Goal: Task Accomplishment & Management: Complete application form

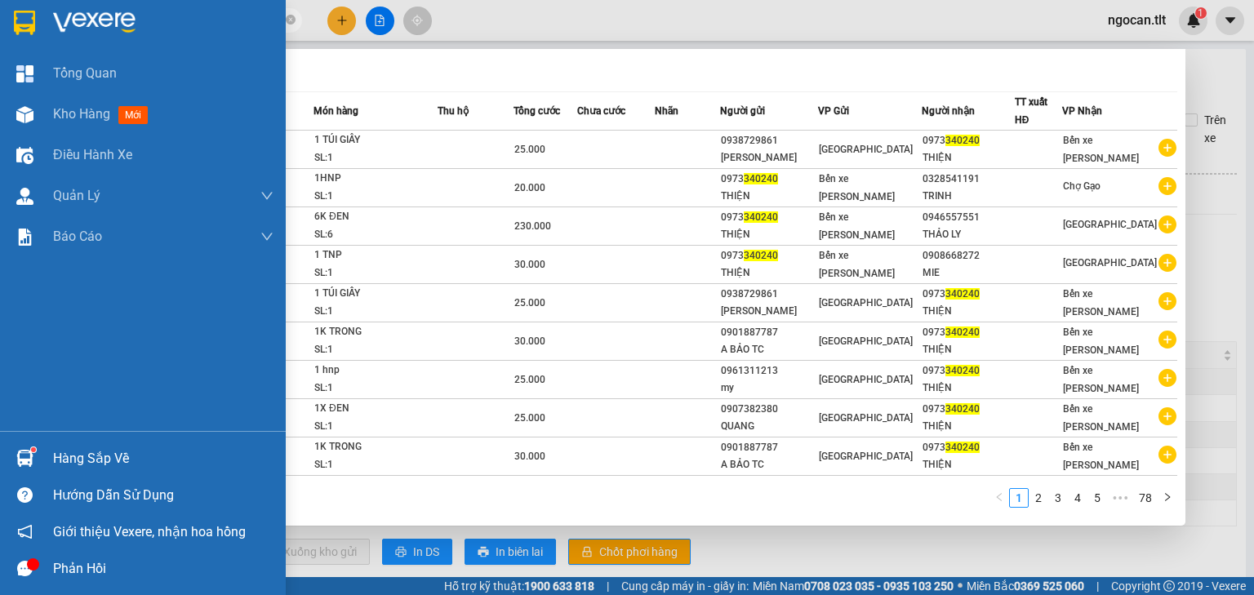
click at [45, 20] on section "Kết quả [PERSON_NAME] ( 772 ) Bộ lọc Mã ĐH Trạng thái Món hàng Thu hộ Tổng [PER…" at bounding box center [627, 297] width 1254 height 595
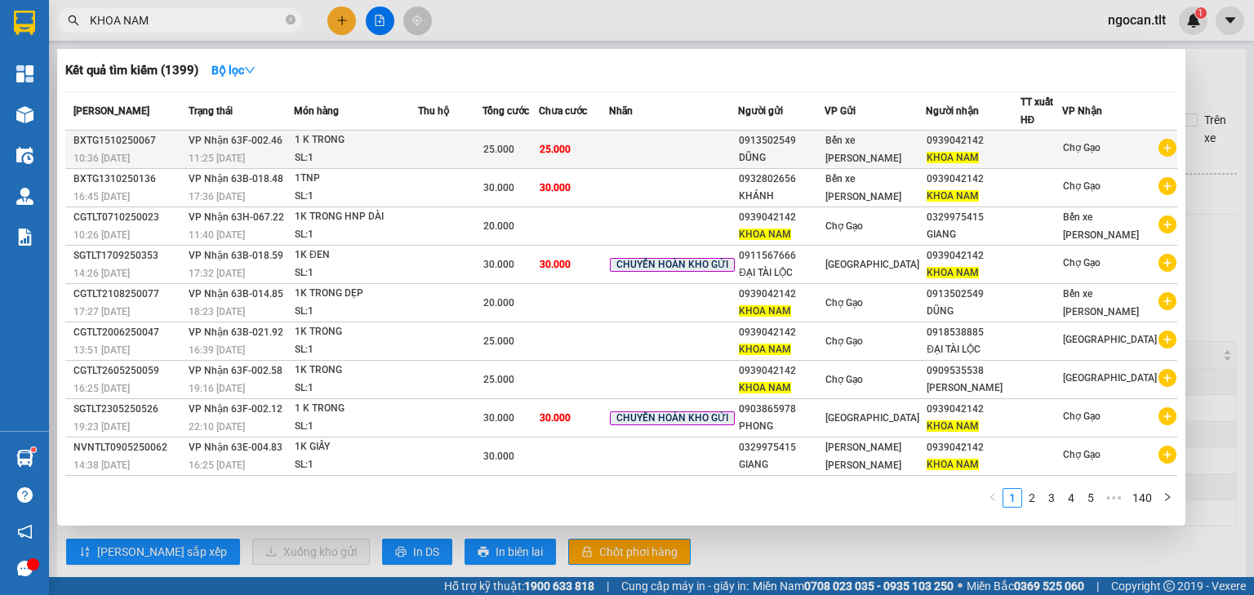
type input "KHOA NAM"
click at [482, 138] on td at bounding box center [450, 150] width 64 height 38
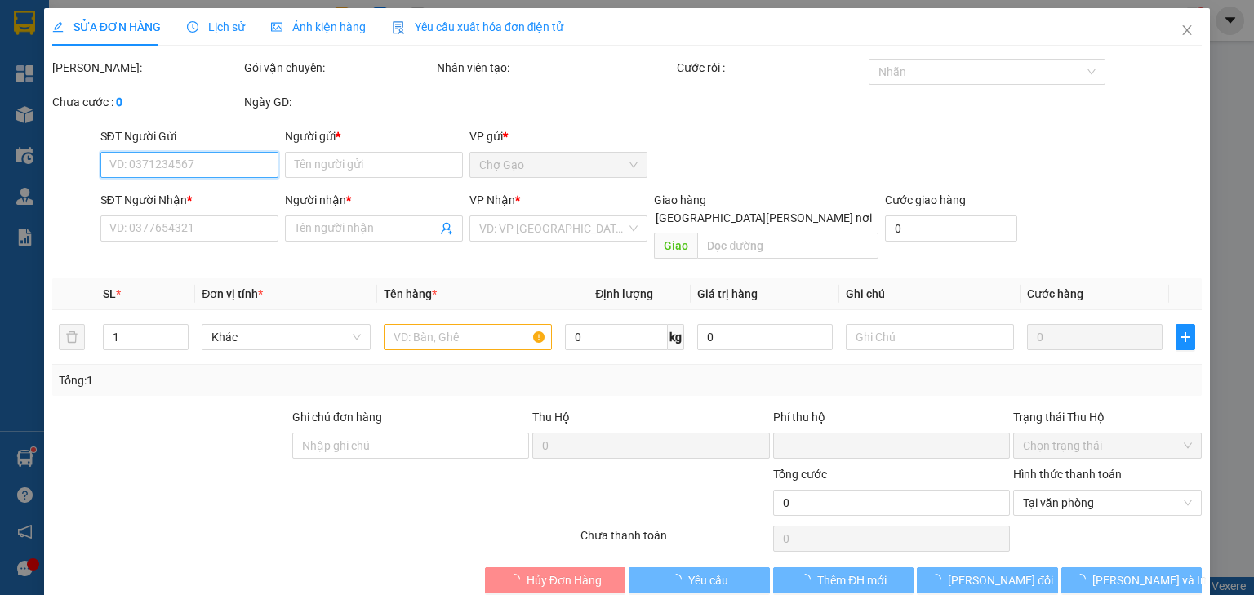
type input "0913502549"
type input "DŨNG"
type input "0939042142"
type input "KHOA NAM"
type input "0"
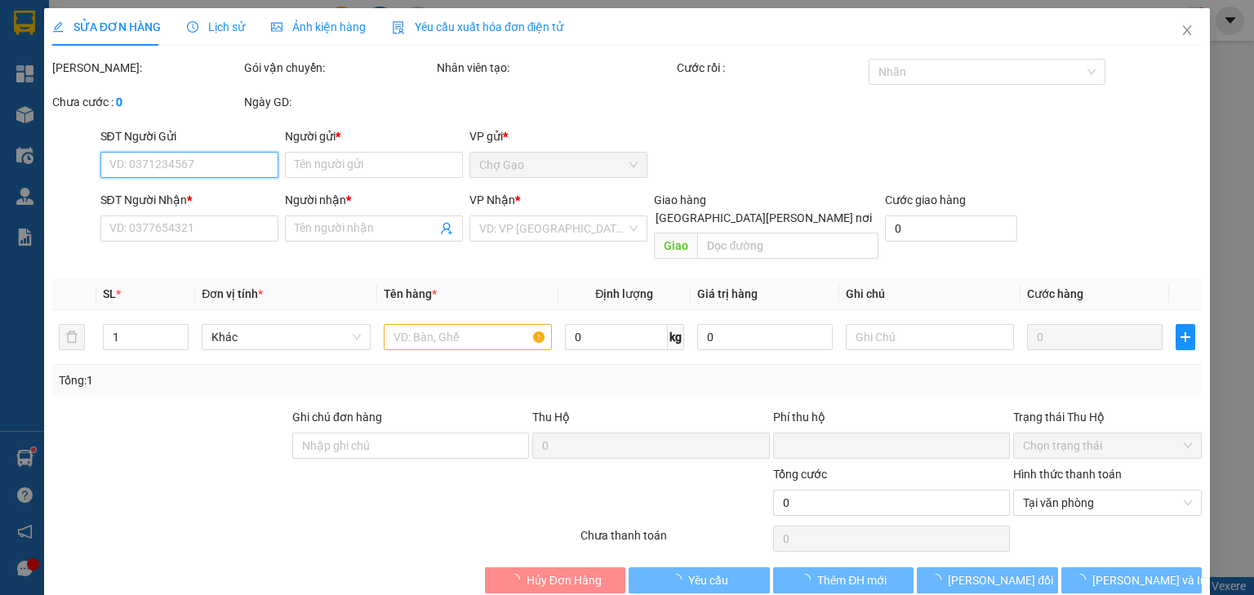
type input "25.000"
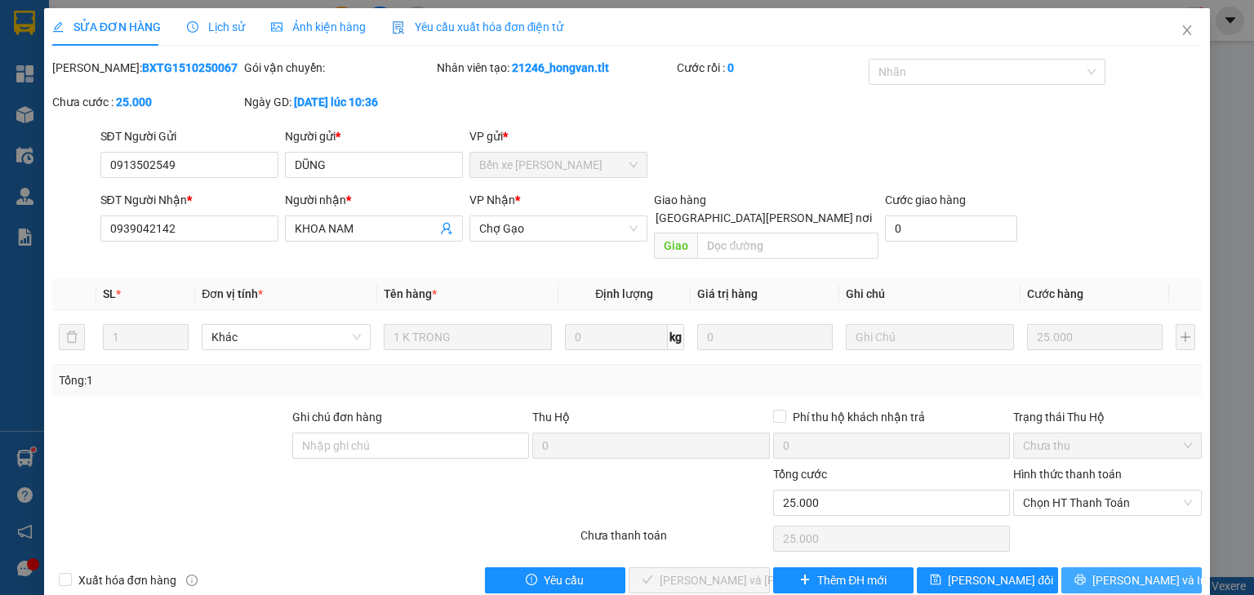
click at [1115, 571] on span "[PERSON_NAME] và In" at bounding box center [1149, 580] width 114 height 18
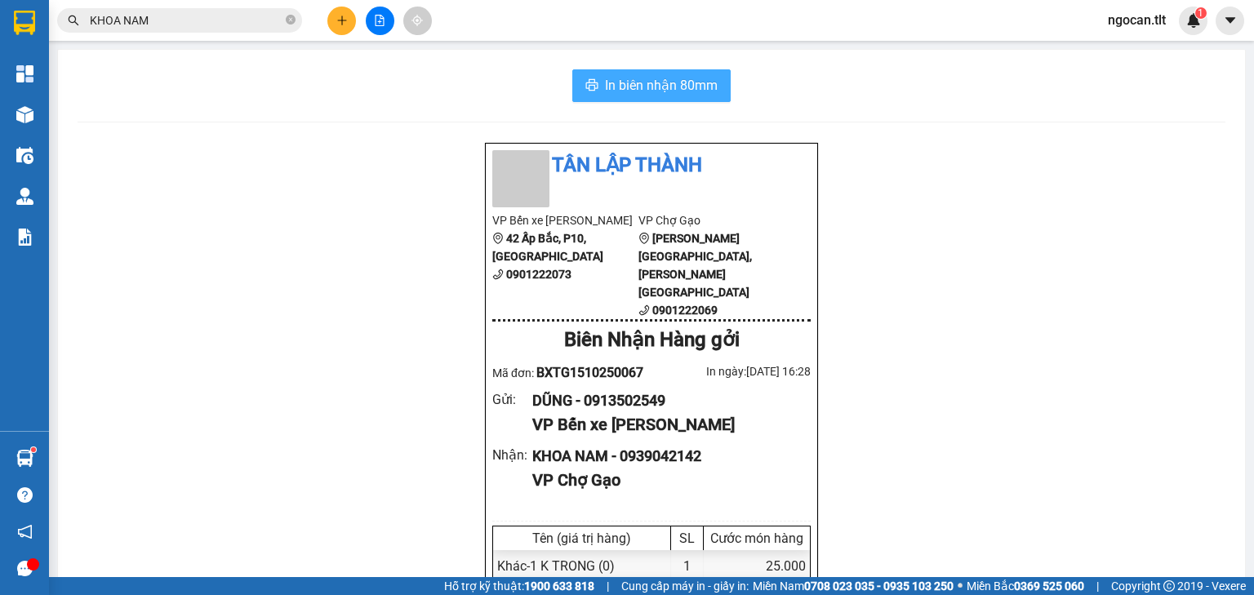
drag, startPoint x: 673, startPoint y: 91, endPoint x: 700, endPoint y: 57, distance: 43.6
click at [673, 91] on span "In biên nhận 80mm" at bounding box center [661, 85] width 113 height 20
click at [160, 12] on input "KHOA NAM" at bounding box center [186, 20] width 193 height 18
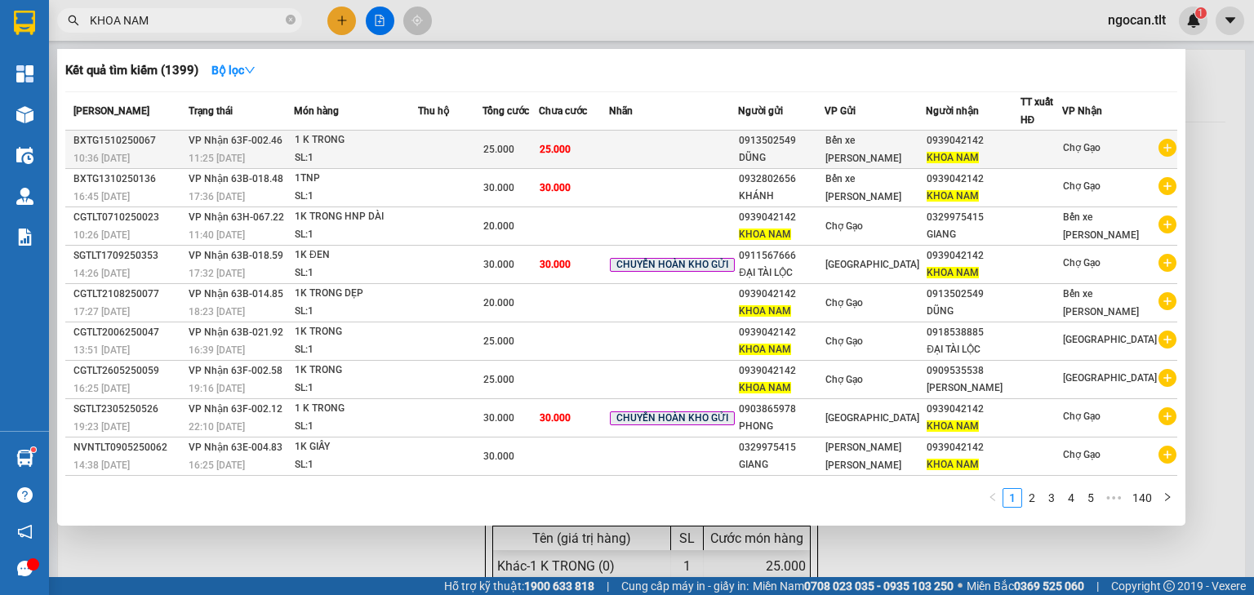
click at [651, 148] on td at bounding box center [673, 150] width 129 height 38
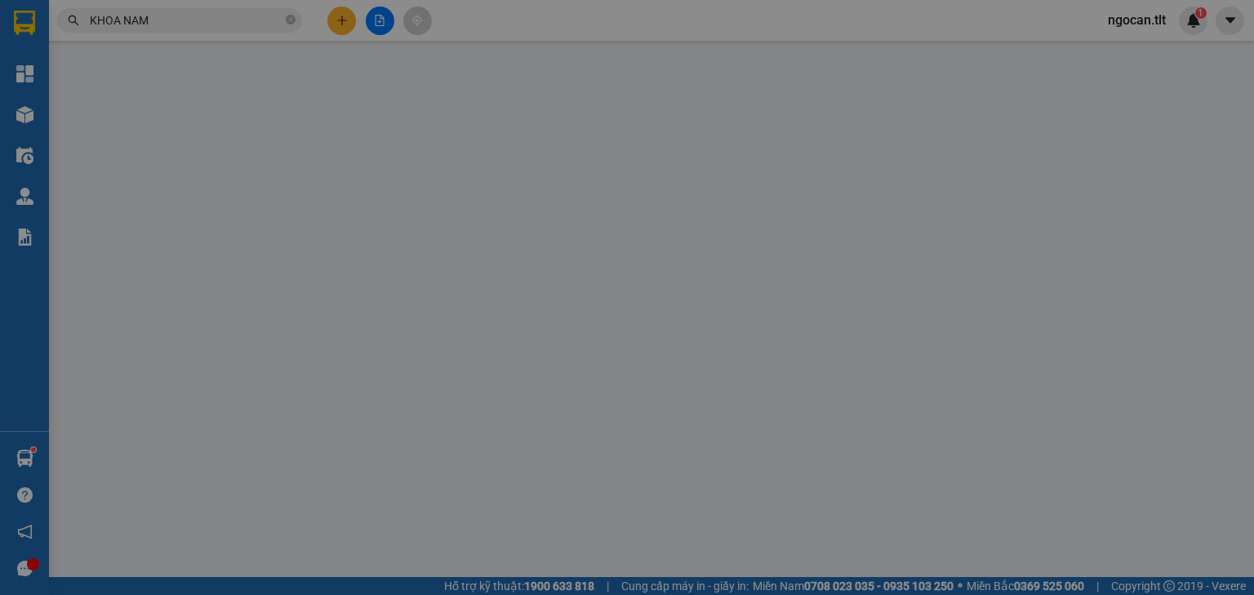
type input "0913502549"
type input "DŨNG"
type input "0939042142"
type input "KHOA NAM"
type input "0"
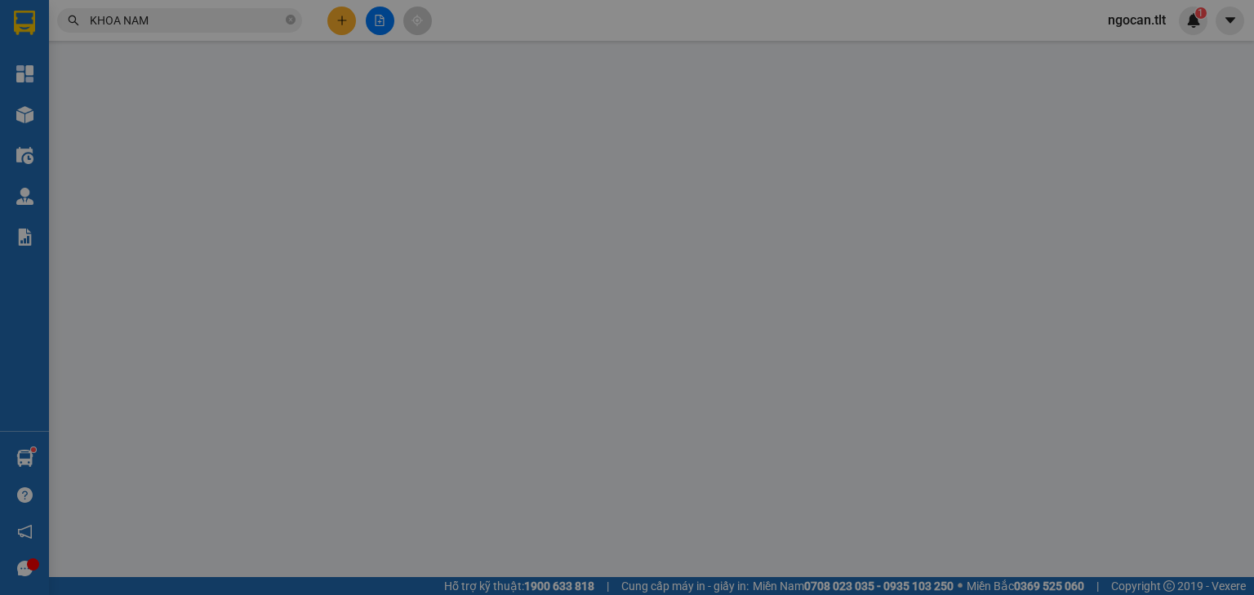
type input "25.000"
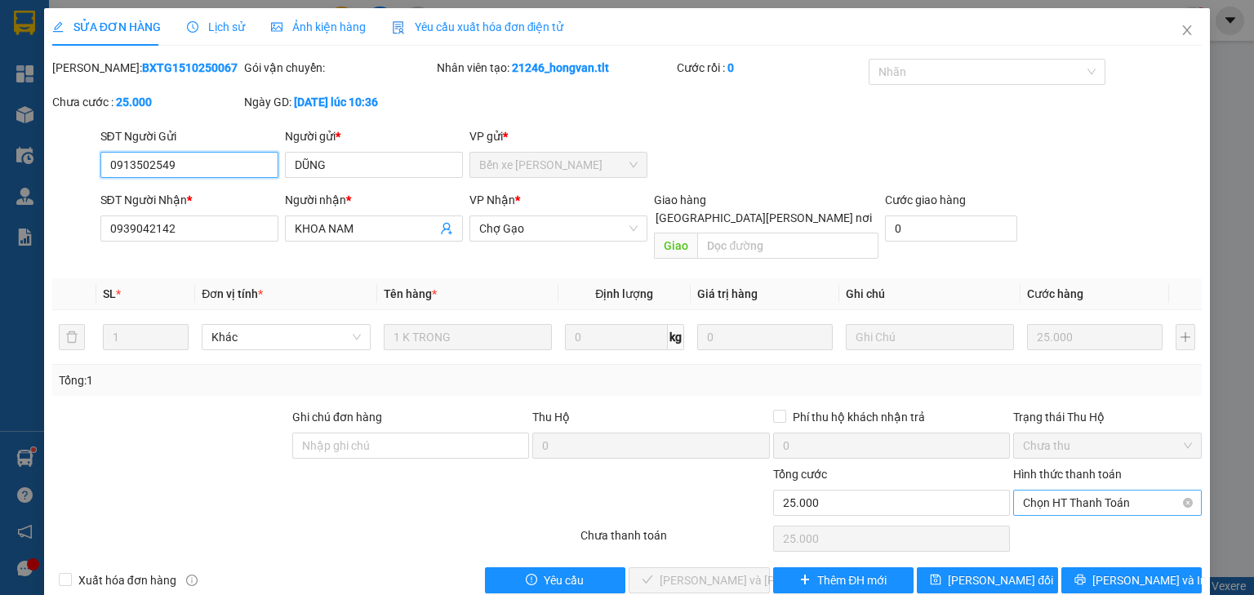
drag, startPoint x: 1046, startPoint y: 473, endPoint x: 1051, endPoint y: 494, distance: 22.0
click at [1046, 491] on span "Chọn HT Thanh Toán" at bounding box center [1107, 503] width 169 height 24
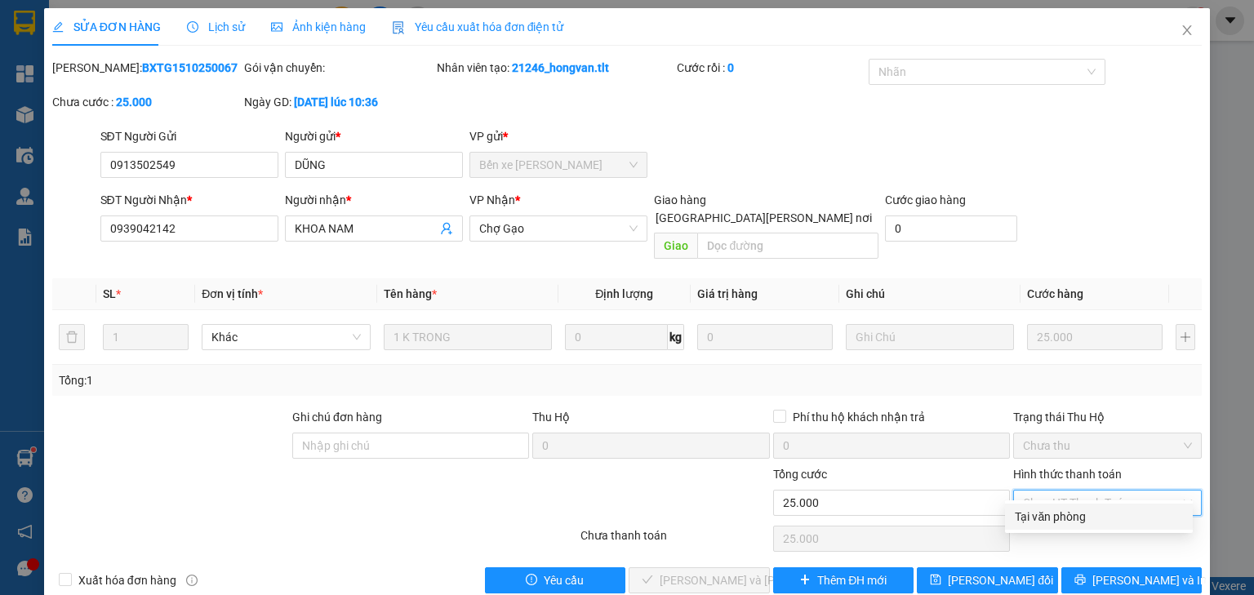
click at [1042, 522] on div "Tại văn phòng" at bounding box center [1099, 517] width 168 height 18
type input "0"
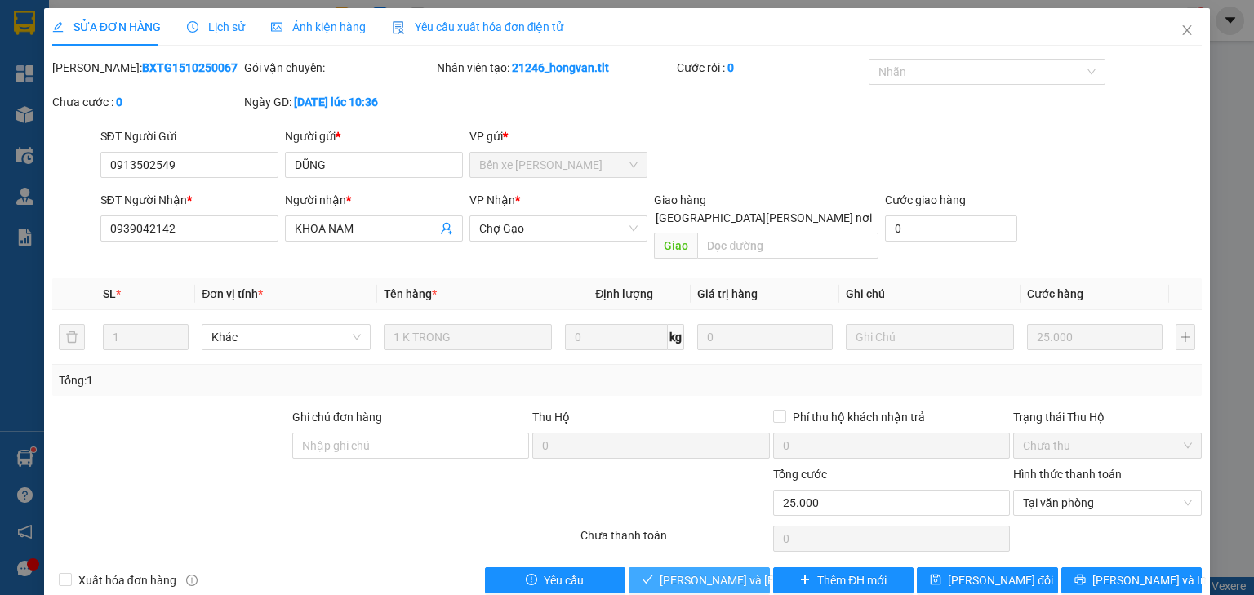
click at [663, 571] on span "[PERSON_NAME] và [PERSON_NAME] hàng" at bounding box center [770, 580] width 220 height 18
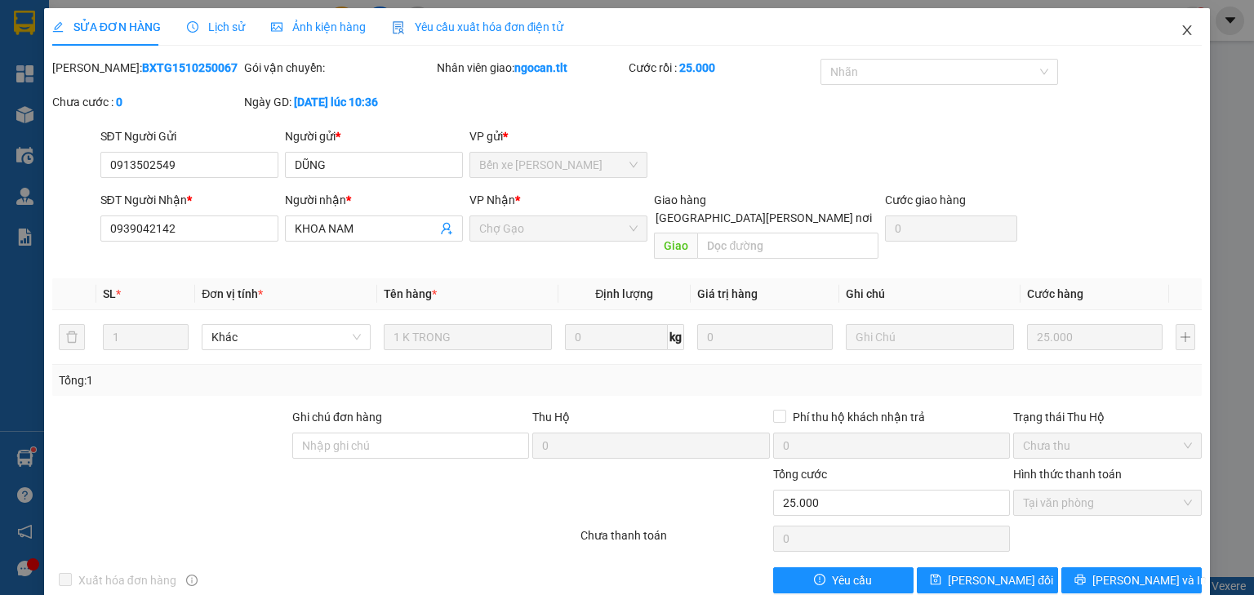
click at [1185, 29] on span "Close" at bounding box center [1187, 31] width 46 height 46
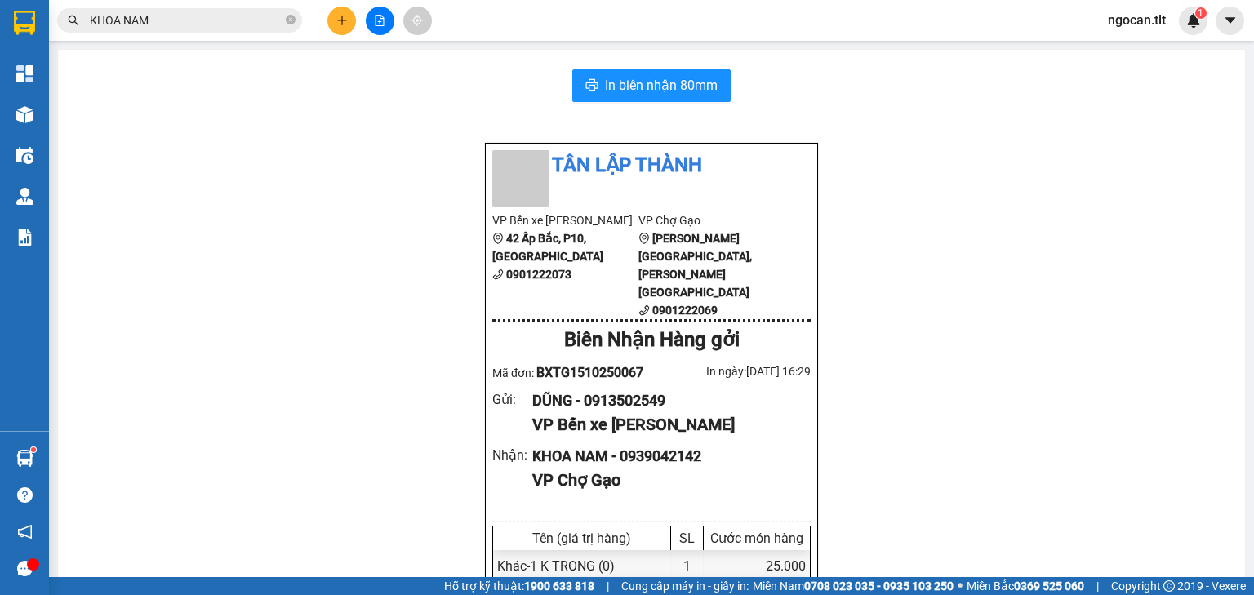
click at [336, 24] on icon "plus" at bounding box center [341, 20] width 11 height 11
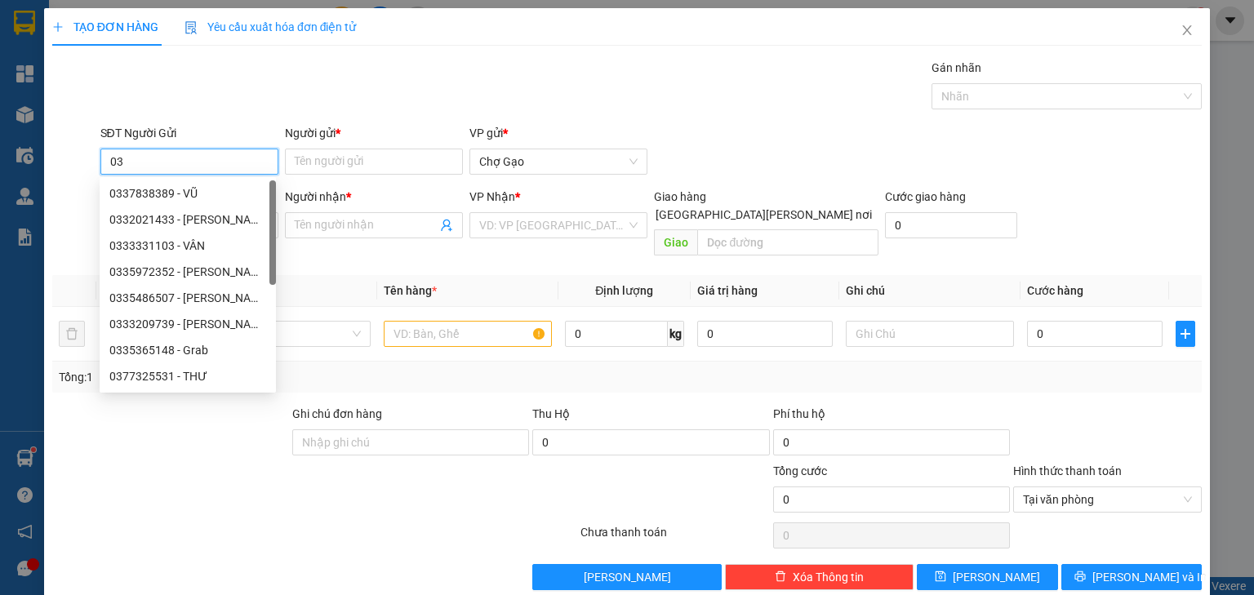
type input "0"
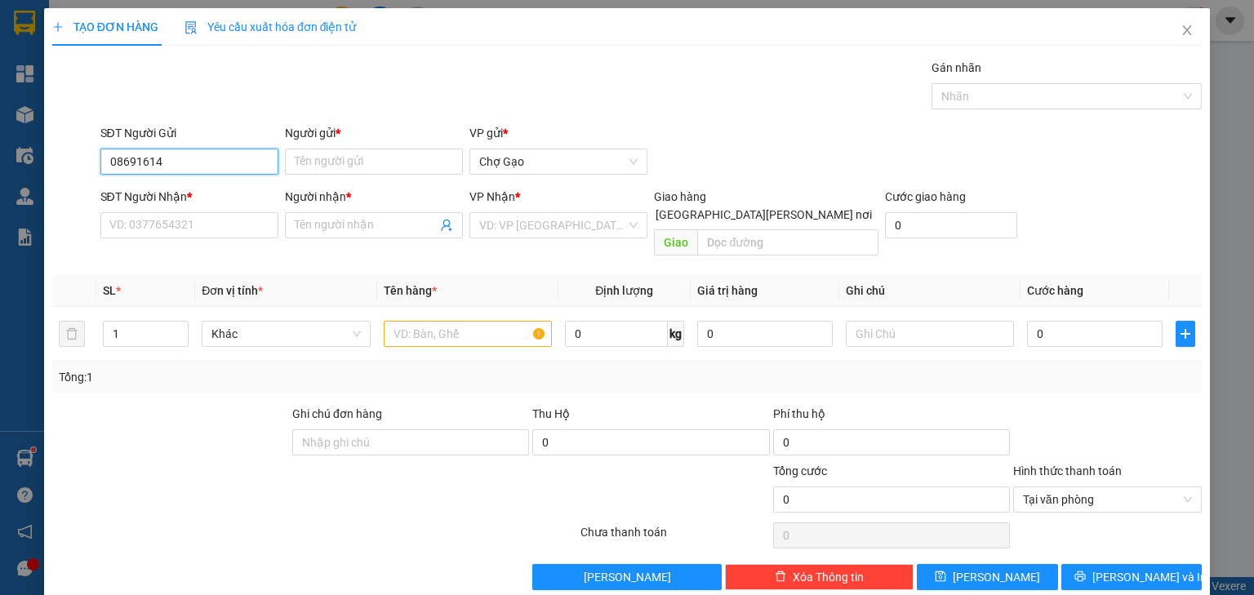
click at [214, 170] on input "08691614" at bounding box center [189, 162] width 178 height 26
click at [199, 204] on div "0869161407 - [PERSON_NAME]" at bounding box center [190, 193] width 180 height 26
type input "0869161407"
click at [214, 196] on div "SĐT Người Nhận *" at bounding box center [189, 197] width 178 height 18
click at [214, 212] on input "SĐT Người Nhận *" at bounding box center [189, 225] width 178 height 26
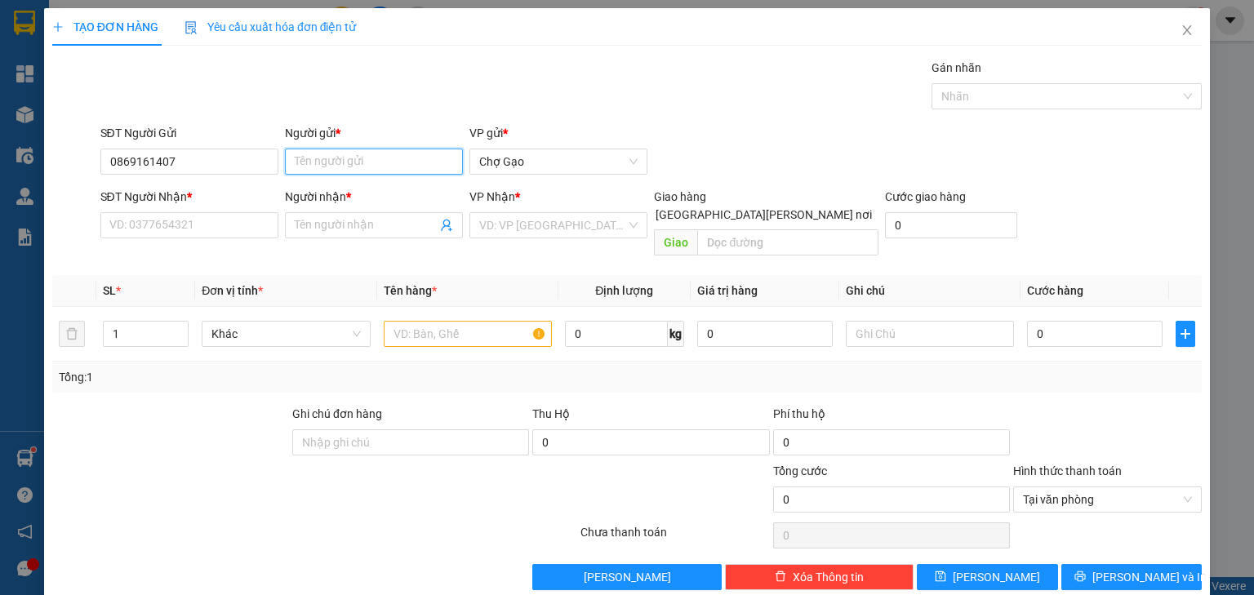
click at [303, 157] on input "Người gửi *" at bounding box center [374, 162] width 178 height 26
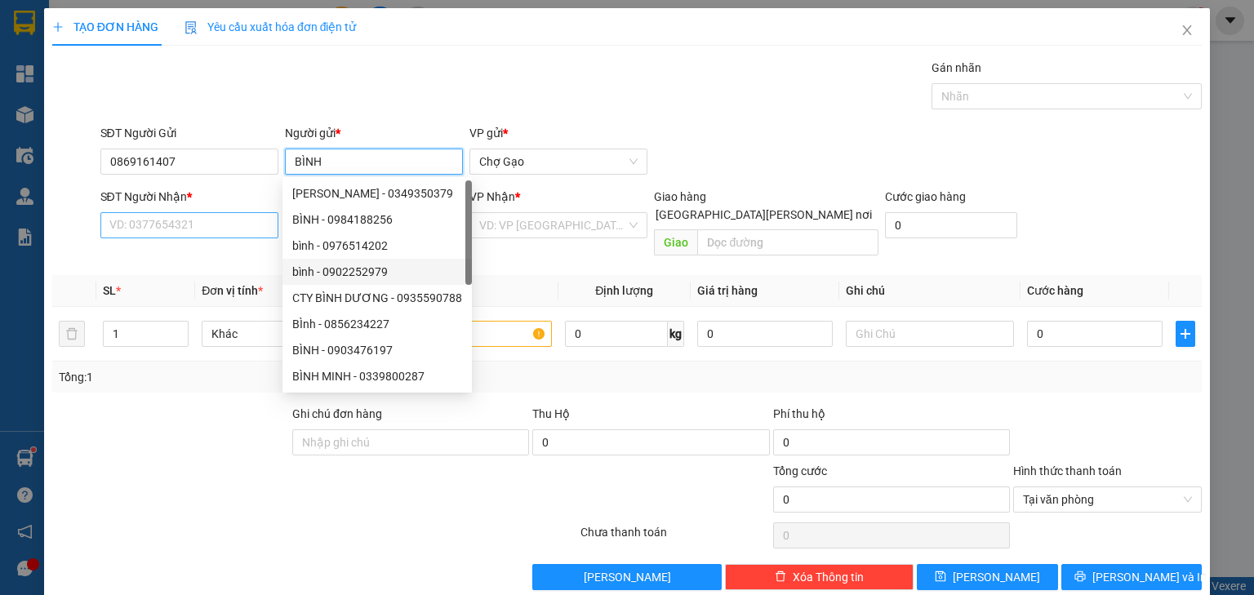
type input "BÌNH"
click at [167, 214] on input "SĐT Người Nhận *" at bounding box center [189, 225] width 178 height 26
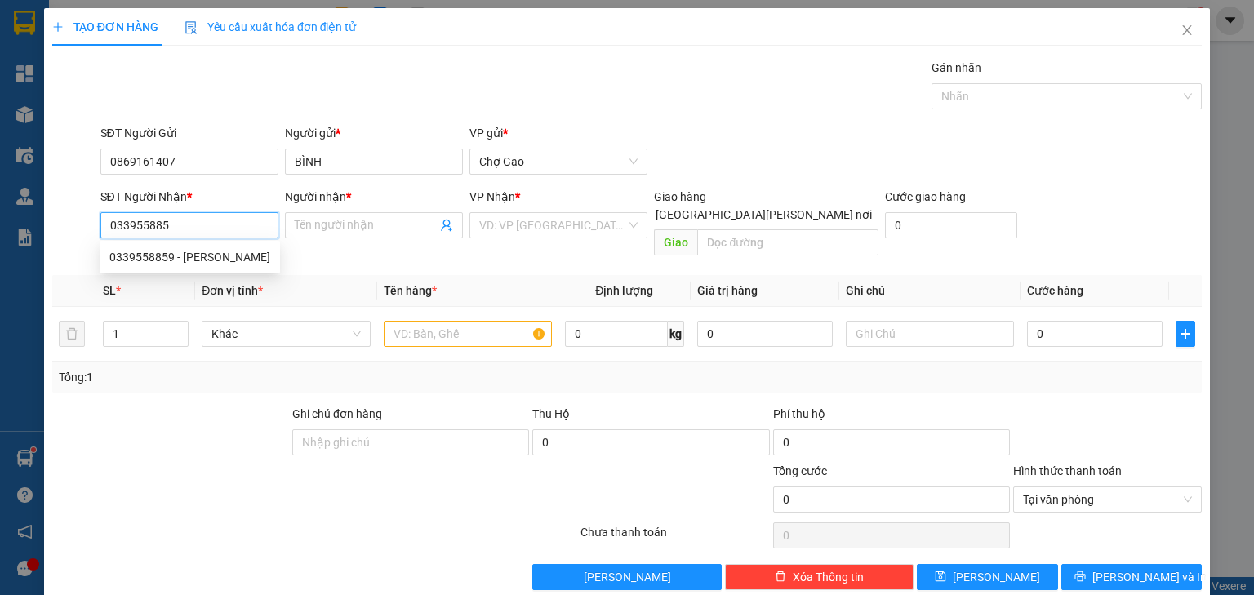
type input "0339558859"
drag, startPoint x: 219, startPoint y: 258, endPoint x: 331, endPoint y: 245, distance: 112.6
click at [219, 258] on div "0339558859 - [PERSON_NAME]" at bounding box center [189, 257] width 161 height 18
type input "HOÀI THƯƠNG"
type input "0339558859"
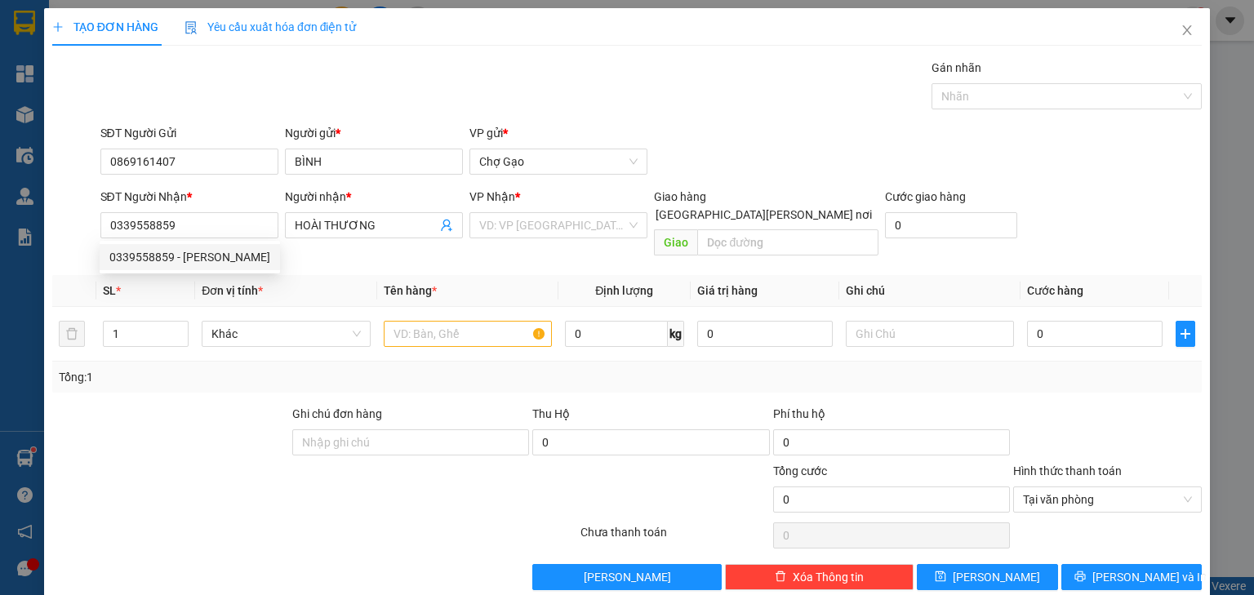
click at [460, 227] on div "Người [PERSON_NAME] * [PERSON_NAME]" at bounding box center [374, 225] width 184 height 75
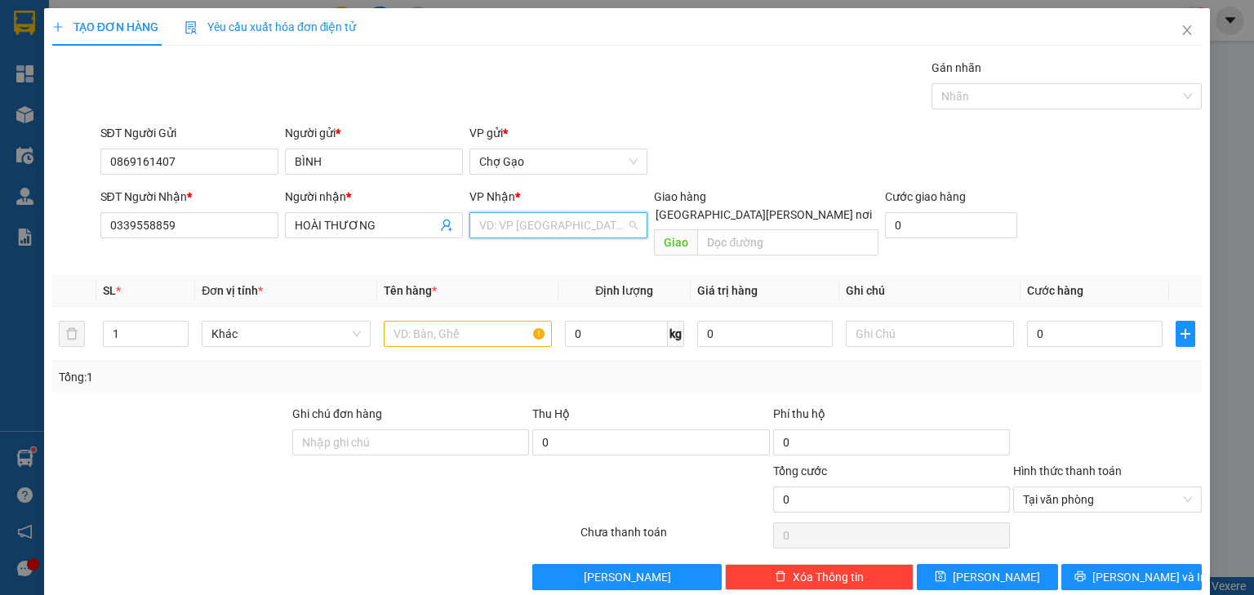
click at [513, 220] on input "search" at bounding box center [552, 225] width 147 height 24
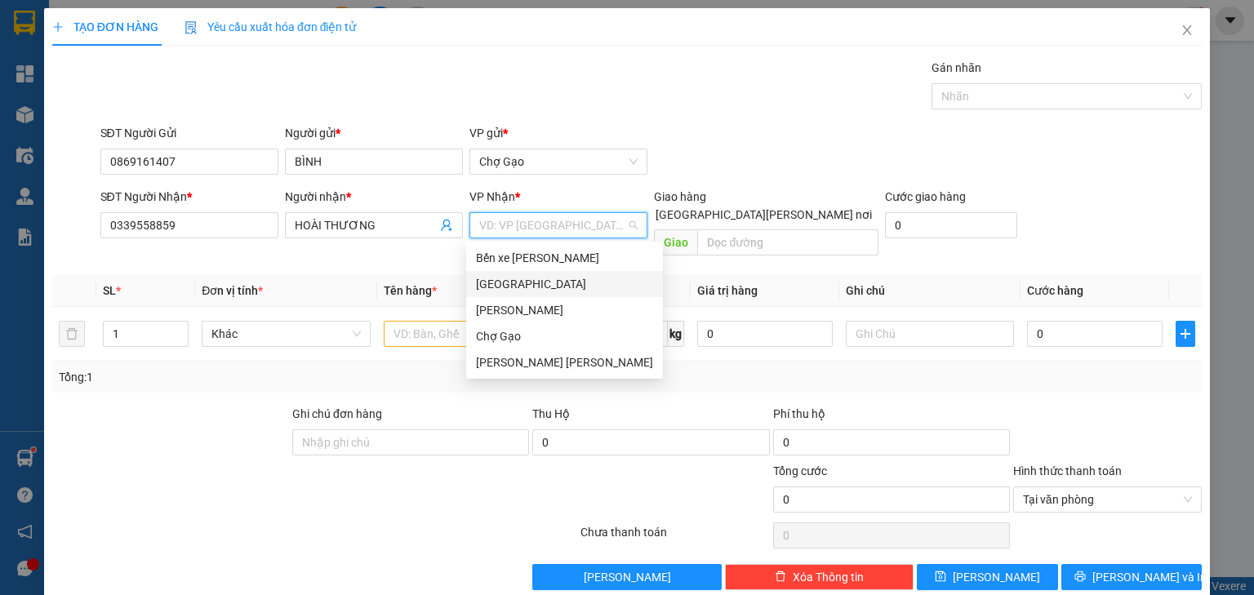
click at [492, 291] on div "[GEOGRAPHIC_DATA]" at bounding box center [564, 284] width 177 height 18
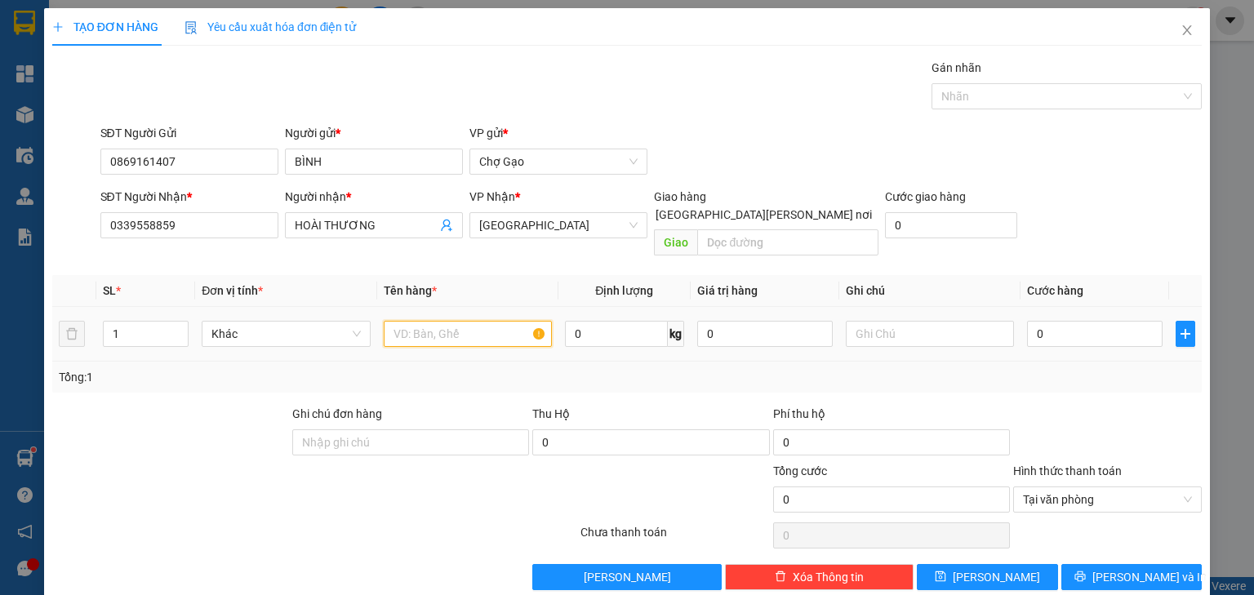
click at [445, 321] on input "text" at bounding box center [468, 334] width 168 height 26
type input "1HNP"
click at [1060, 323] on input "0" at bounding box center [1095, 334] width 136 height 26
type input "2"
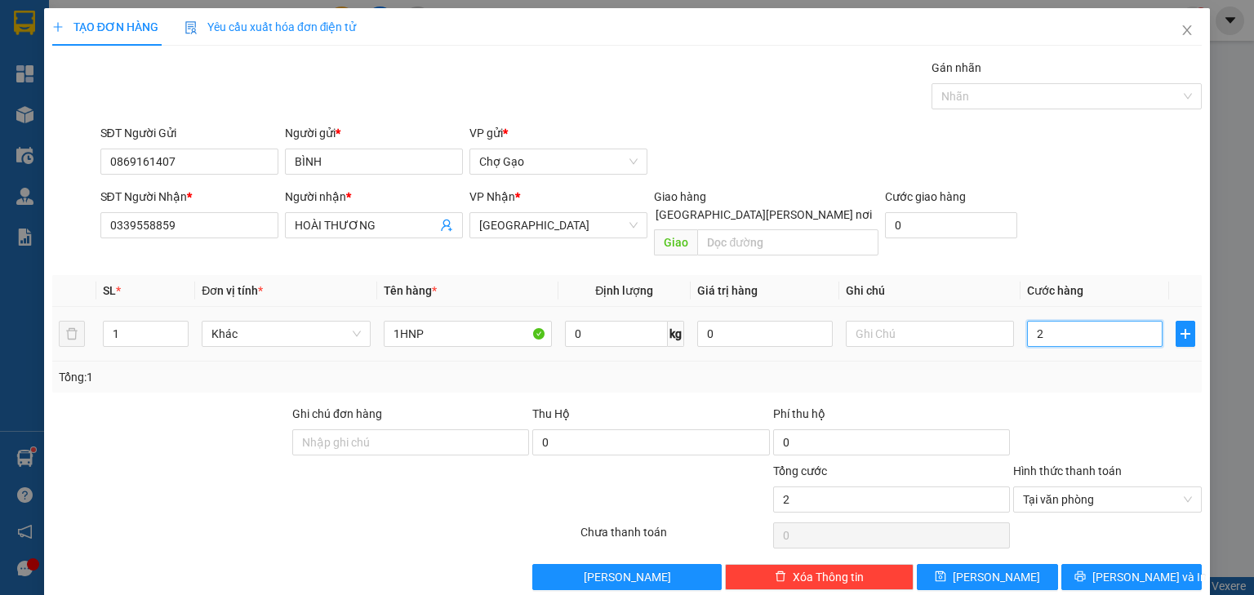
type input "20"
type input "20.000"
drag, startPoint x: 1121, startPoint y: 549, endPoint x: 1118, endPoint y: 535, distance: 13.5
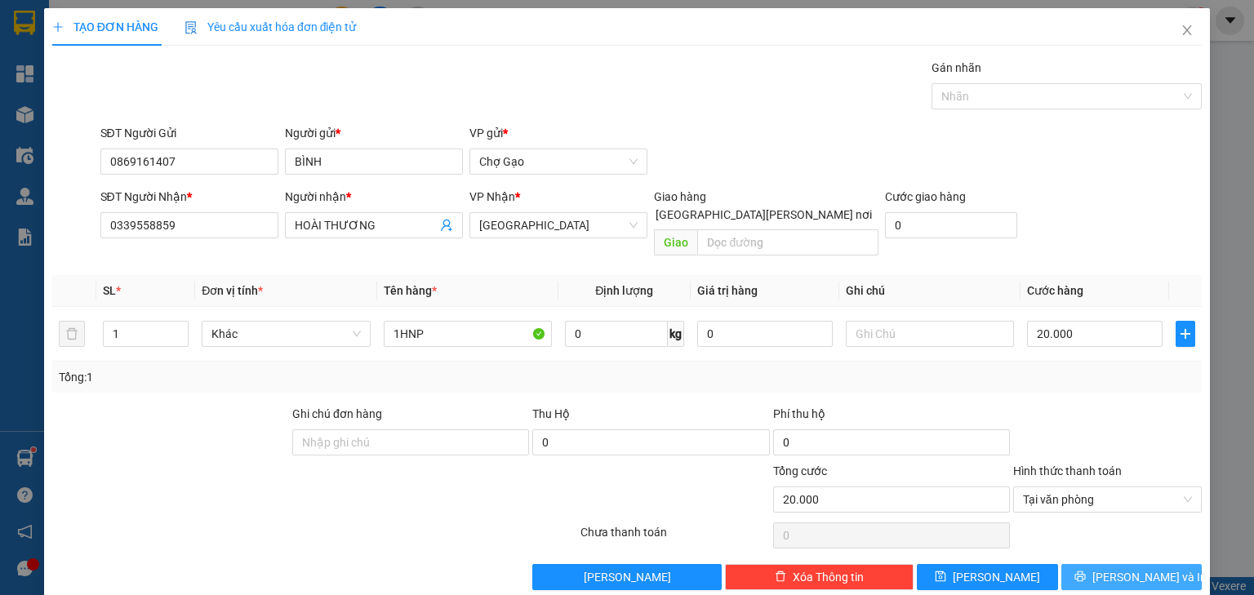
click at [1121, 564] on button "[PERSON_NAME] và In" at bounding box center [1131, 577] width 141 height 26
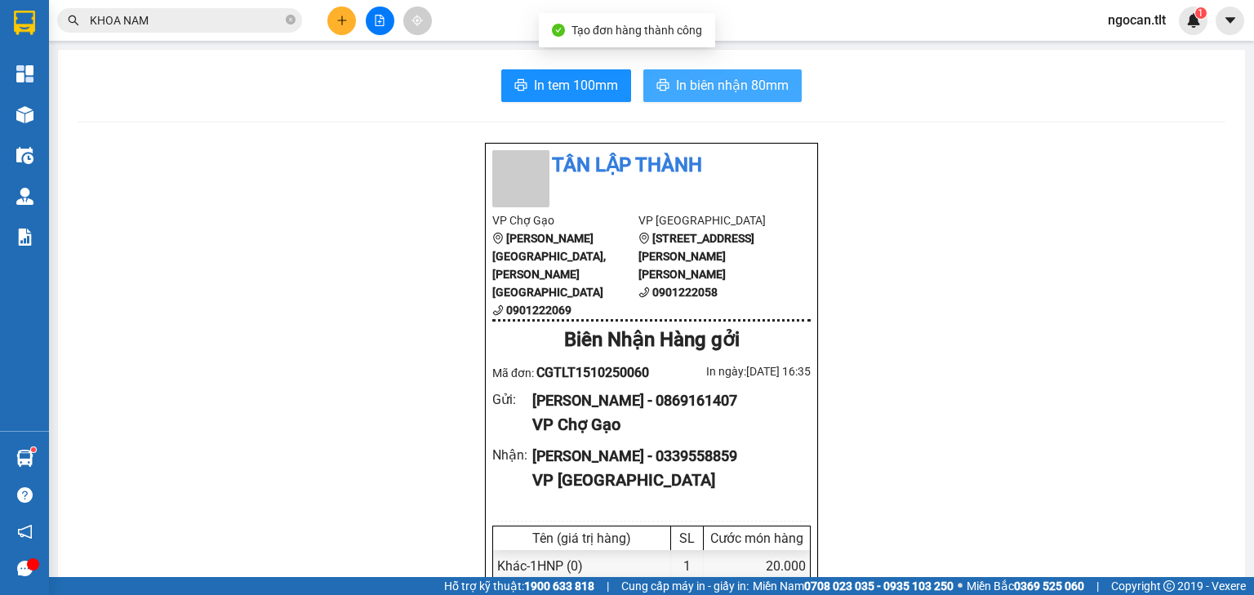
click at [748, 91] on span "In biên nhận 80mm" at bounding box center [732, 85] width 113 height 20
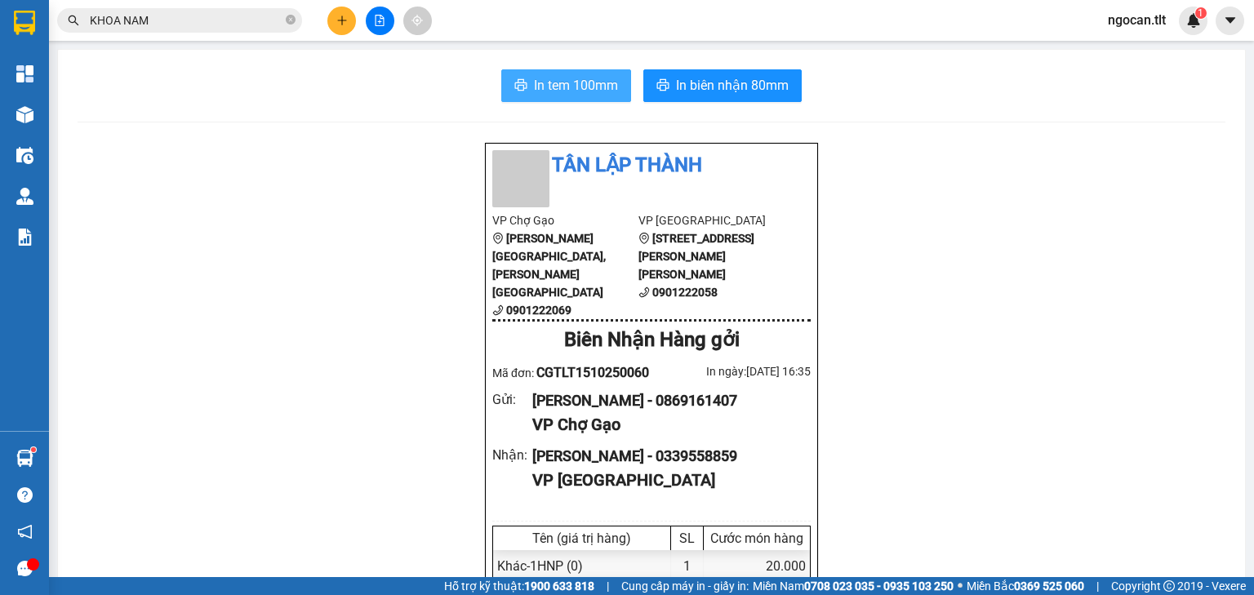
click at [536, 88] on span "In tem 100mm" at bounding box center [576, 85] width 84 height 20
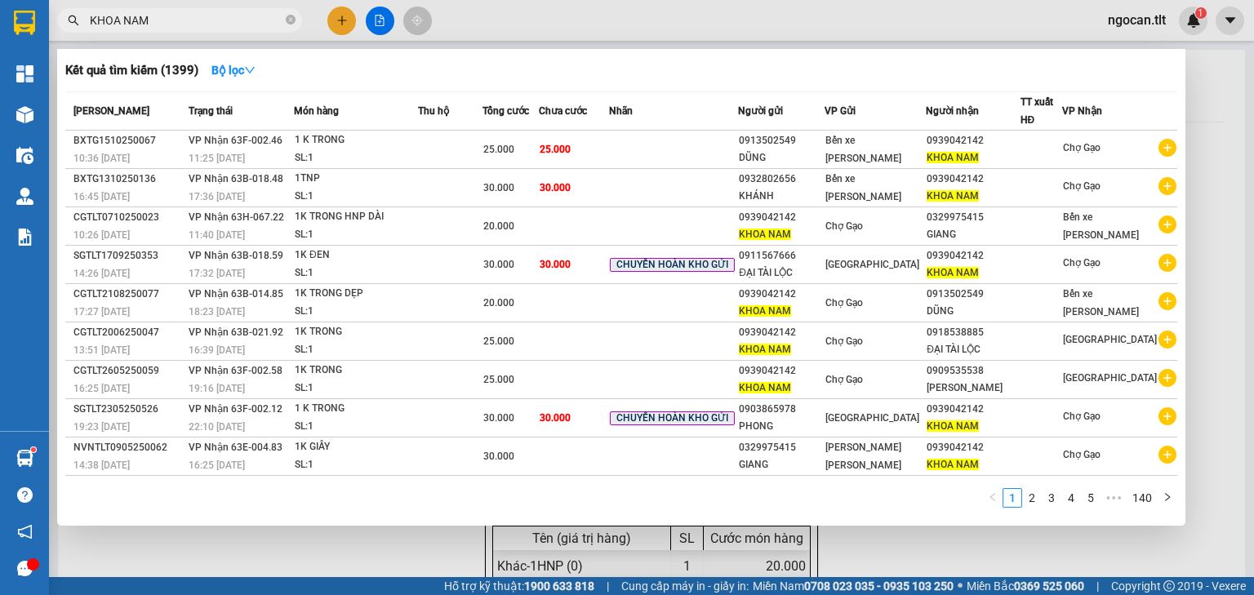
drag, startPoint x: 155, startPoint y: 21, endPoint x: 0, endPoint y: 29, distance: 155.3
click at [13, 29] on section "Kết quả [PERSON_NAME] ( 1399 ) Bộ lọc Mã ĐH Trạng thái Món hàng Thu hộ Tổng [PE…" at bounding box center [627, 297] width 1254 height 595
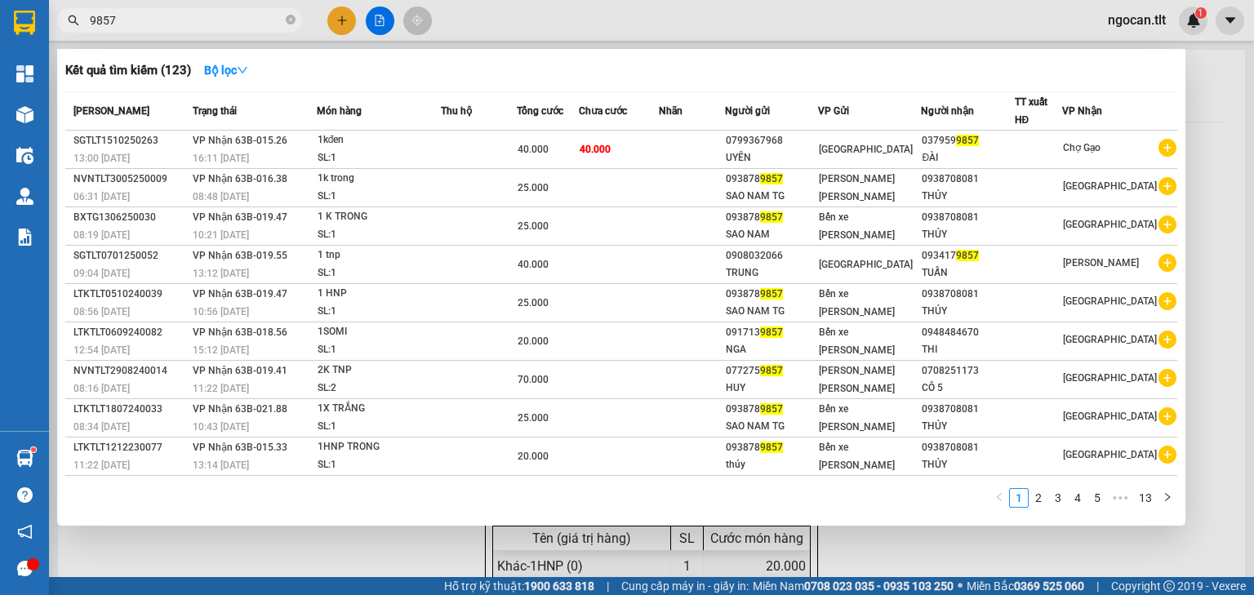
type input "9857"
